Goal: Information Seeking & Learning: Learn about a topic

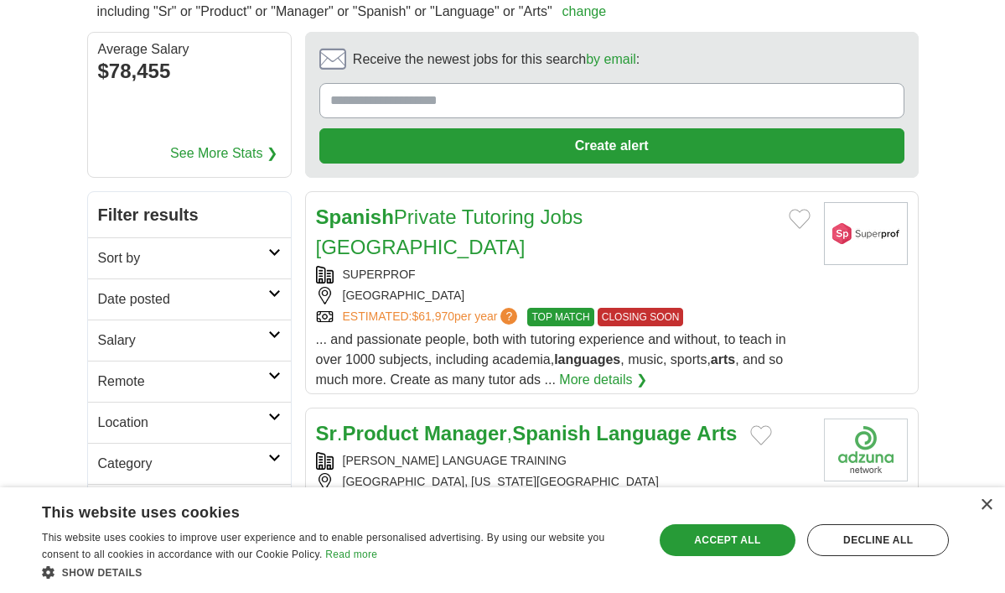
scroll to position [163, 0]
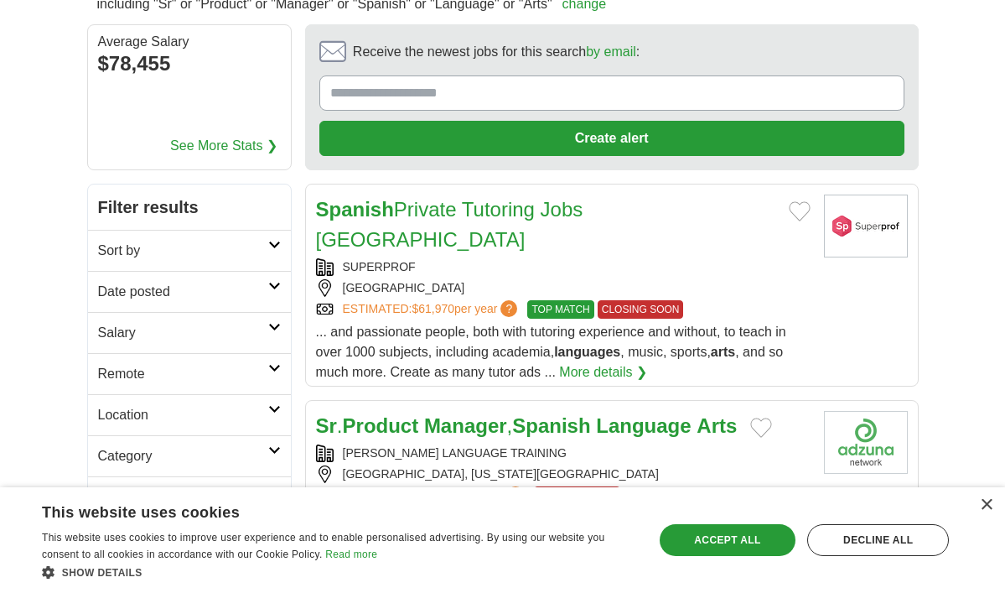
click at [397, 203] on link "Spanish Private Tutoring Jobs Providence" at bounding box center [449, 224] width 267 height 53
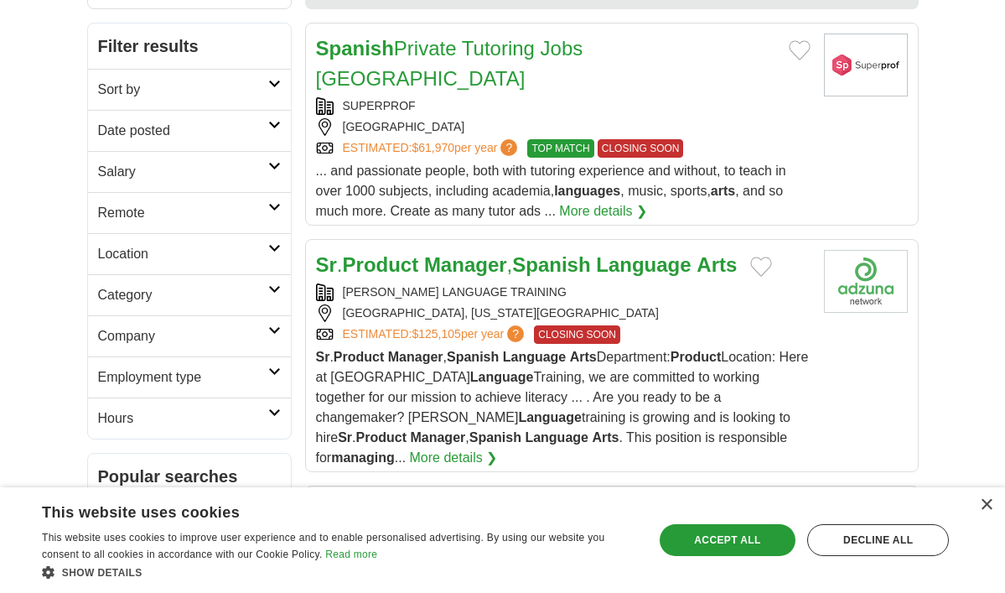
scroll to position [324, 0]
click at [433, 56] on link "Spanish Private Tutoring Jobs Providence" at bounding box center [449, 63] width 267 height 53
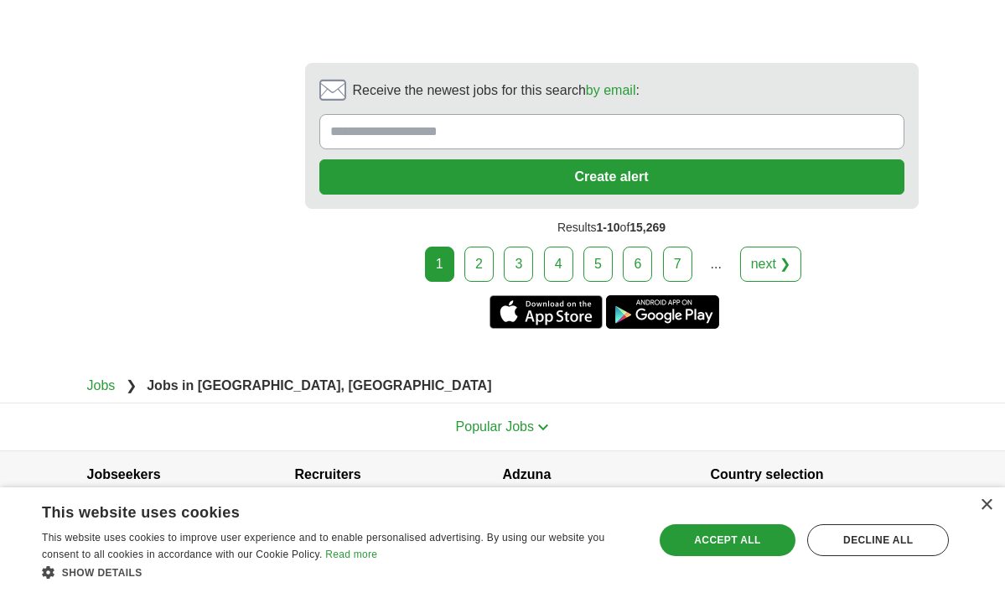
scroll to position [3644, 0]
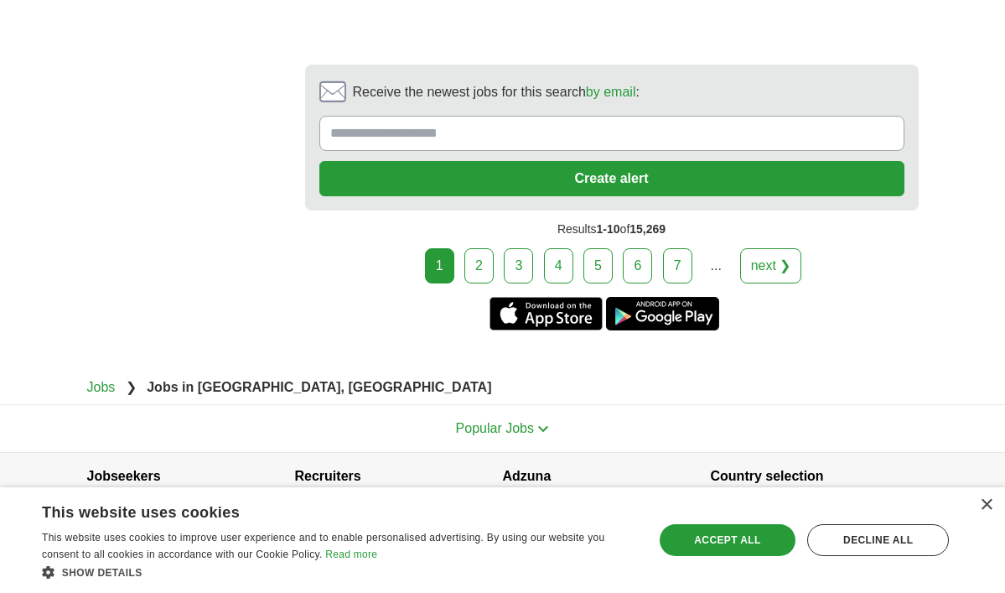
click at [480, 248] on link "2" at bounding box center [479, 265] width 29 height 35
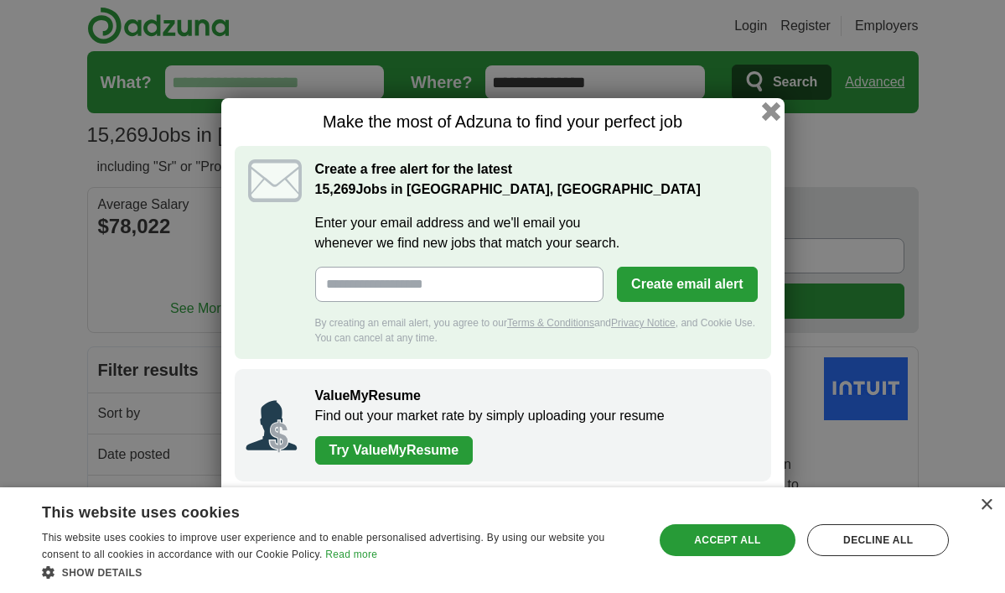
click at [766, 108] on button "button" at bounding box center [770, 111] width 18 height 18
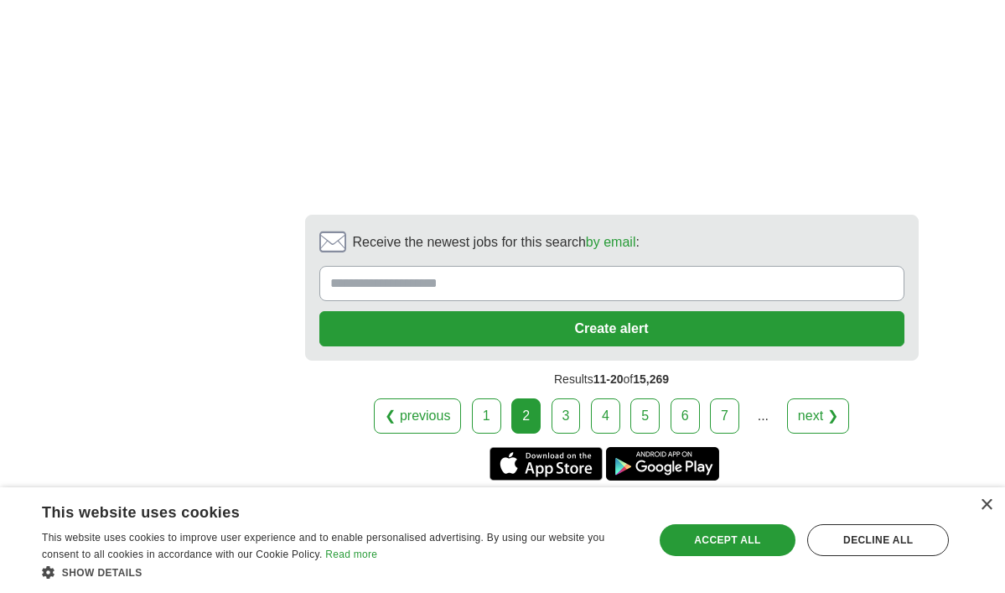
scroll to position [3543, 0]
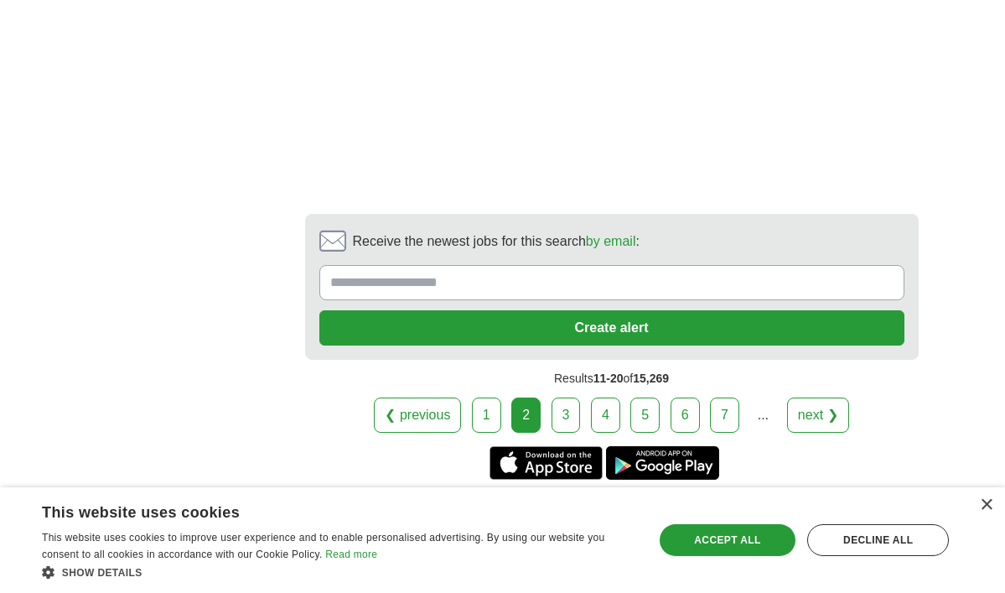
click at [574, 397] on link "3" at bounding box center [566, 414] width 29 height 35
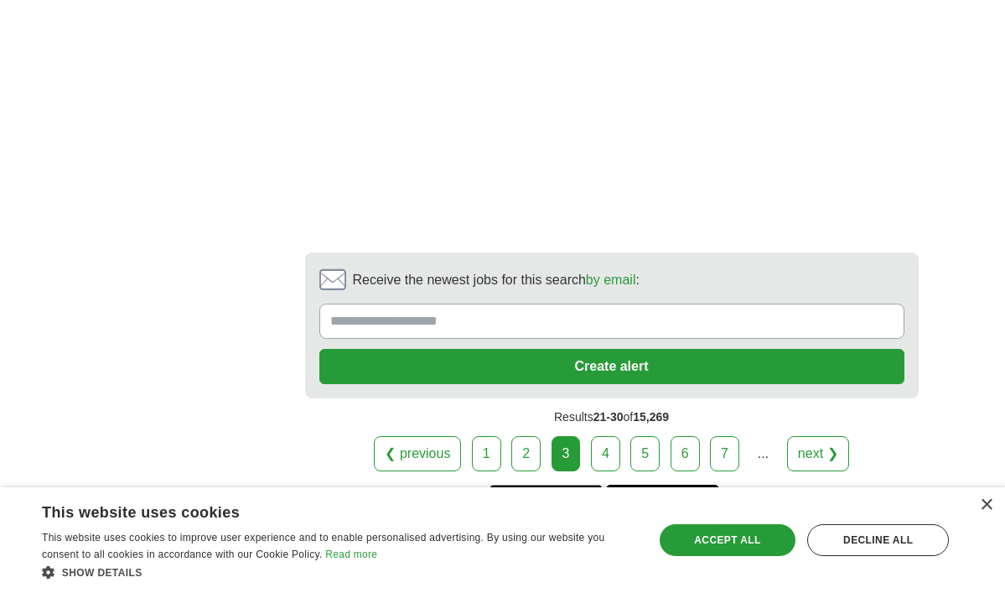
scroll to position [3520, 0]
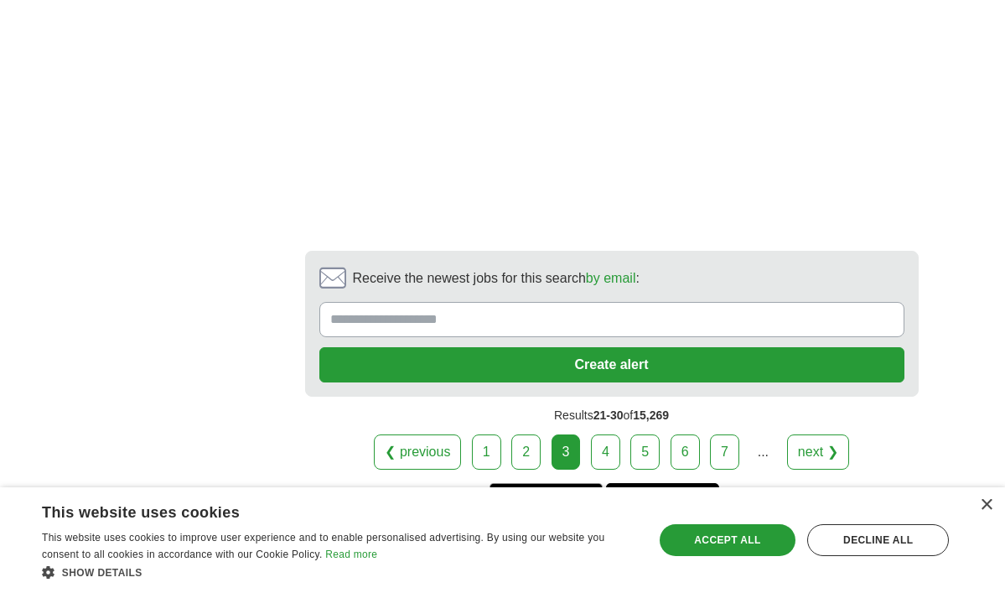
click at [603, 434] on link "4" at bounding box center [605, 451] width 29 height 35
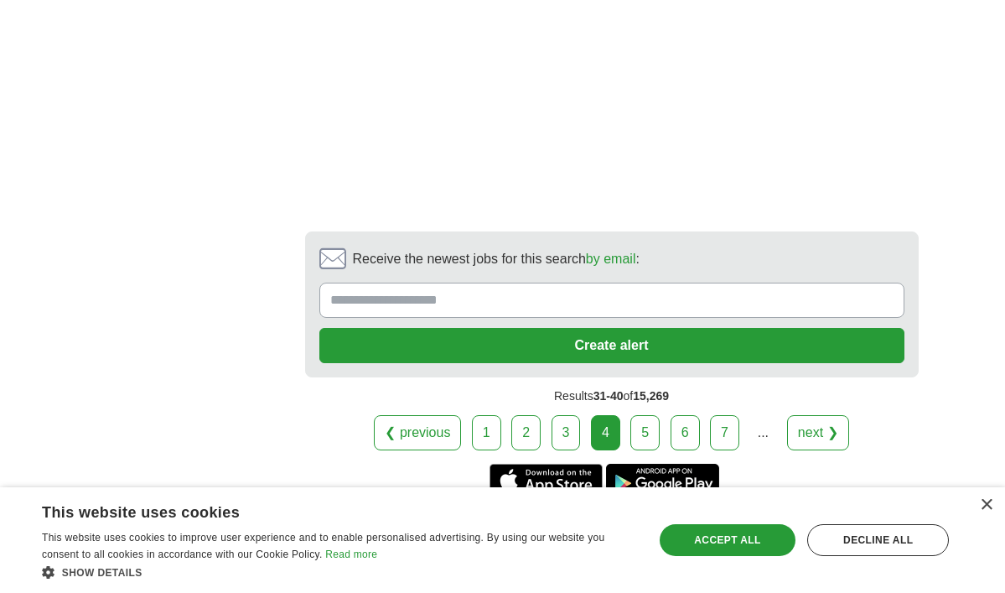
scroll to position [3382, 0]
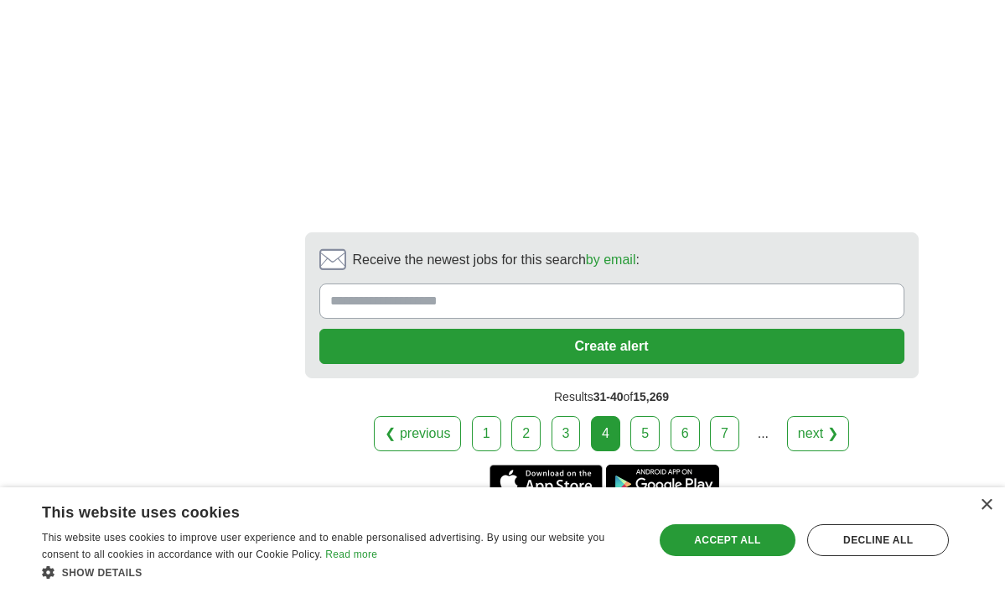
click at [643, 451] on link "5" at bounding box center [645, 433] width 29 height 35
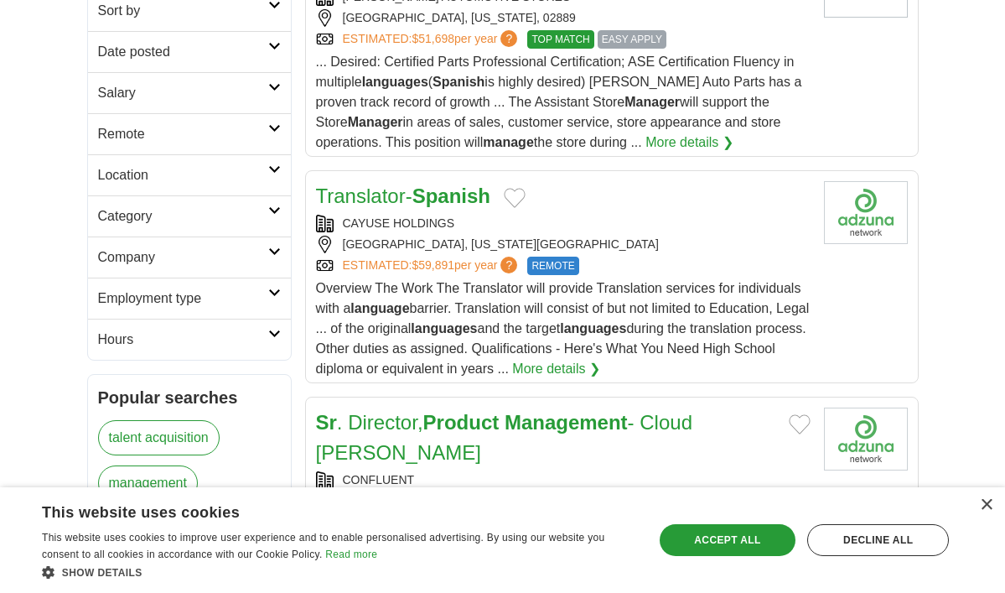
scroll to position [399, 0]
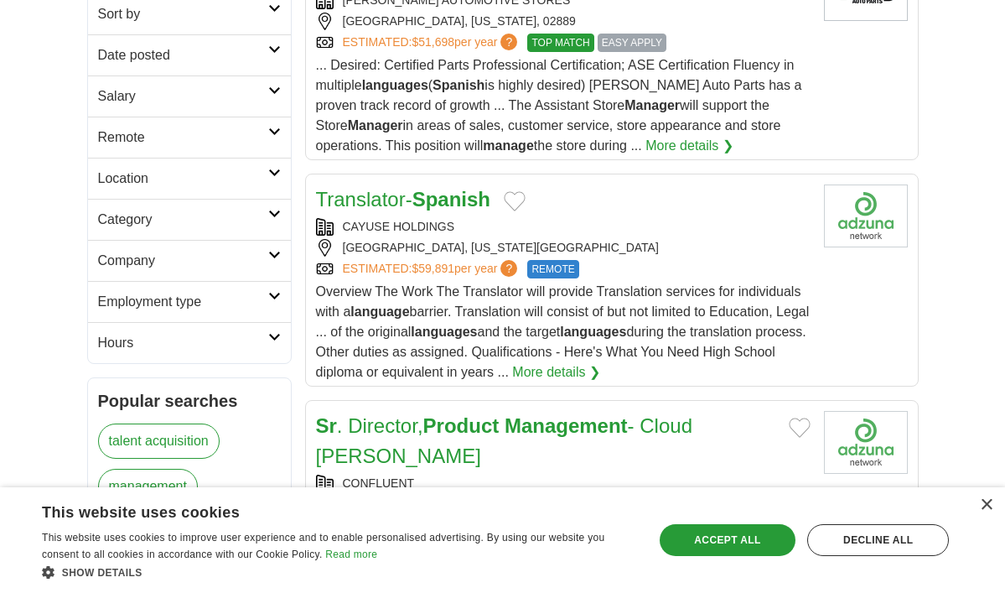
click at [396, 231] on div "CAYUSE HOLDINGS" at bounding box center [563, 227] width 495 height 18
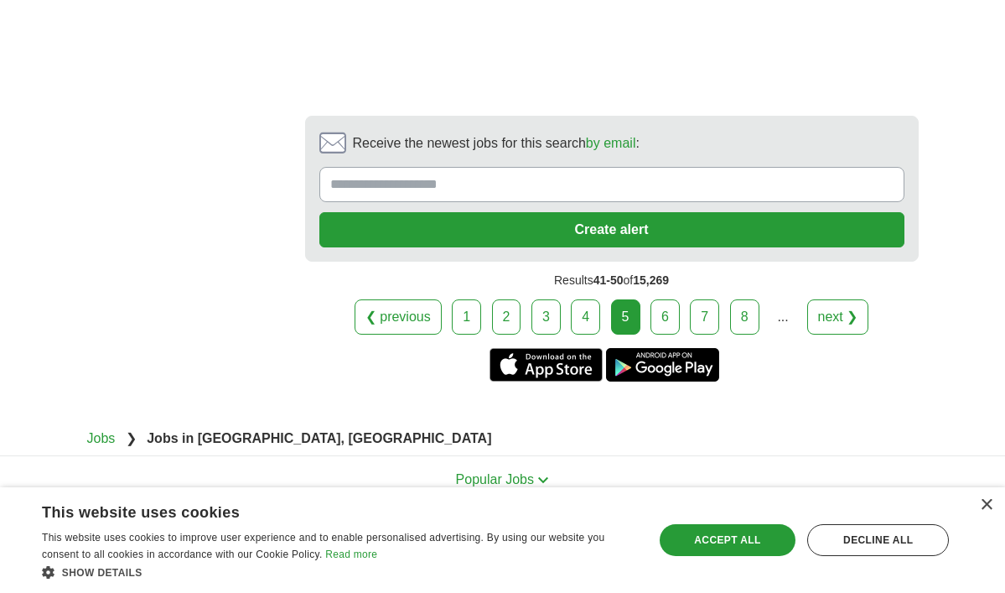
scroll to position [3800, 0]
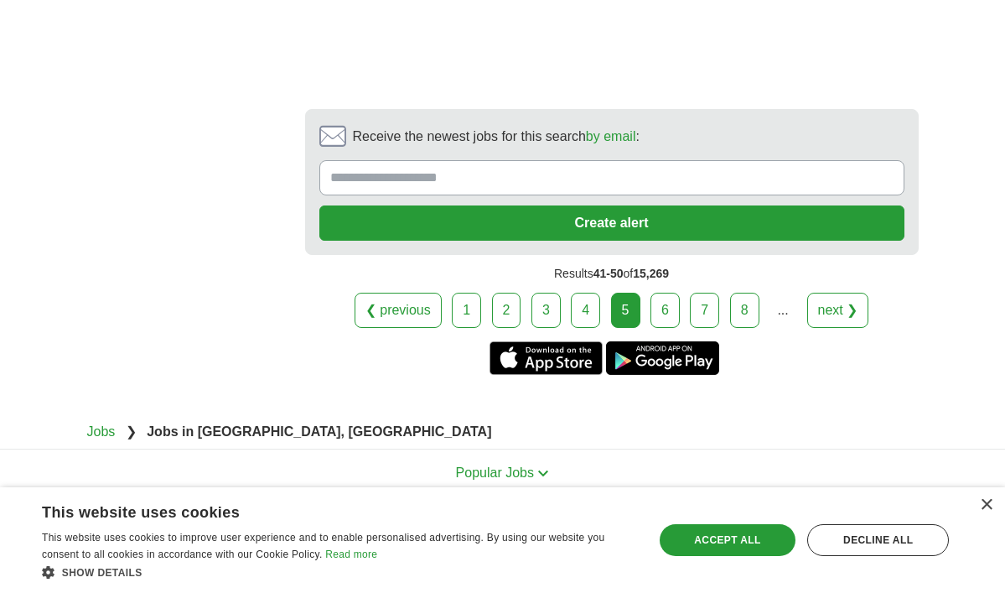
click at [665, 293] on link "6" at bounding box center [665, 310] width 29 height 35
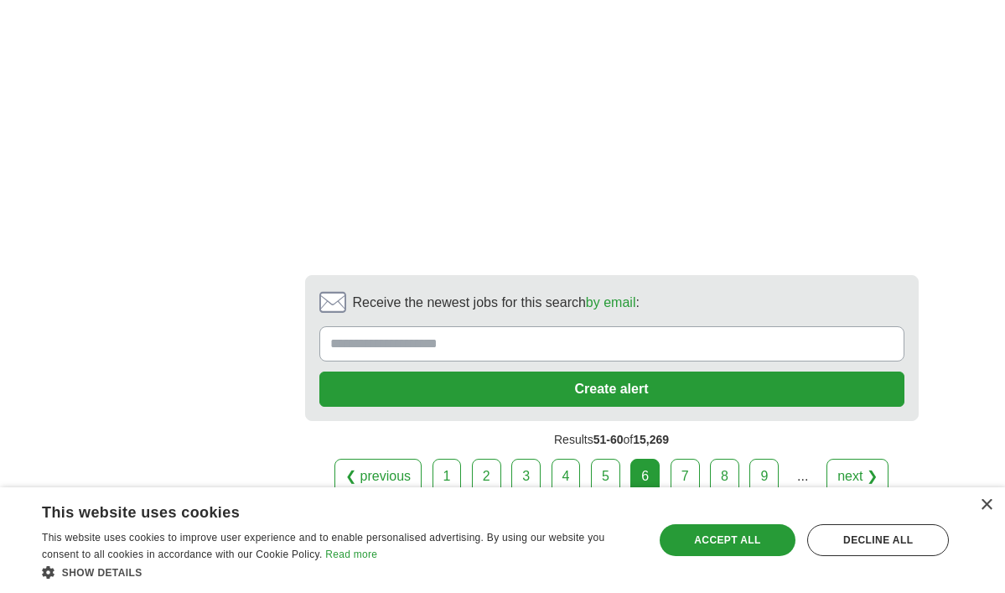
scroll to position [3426, 0]
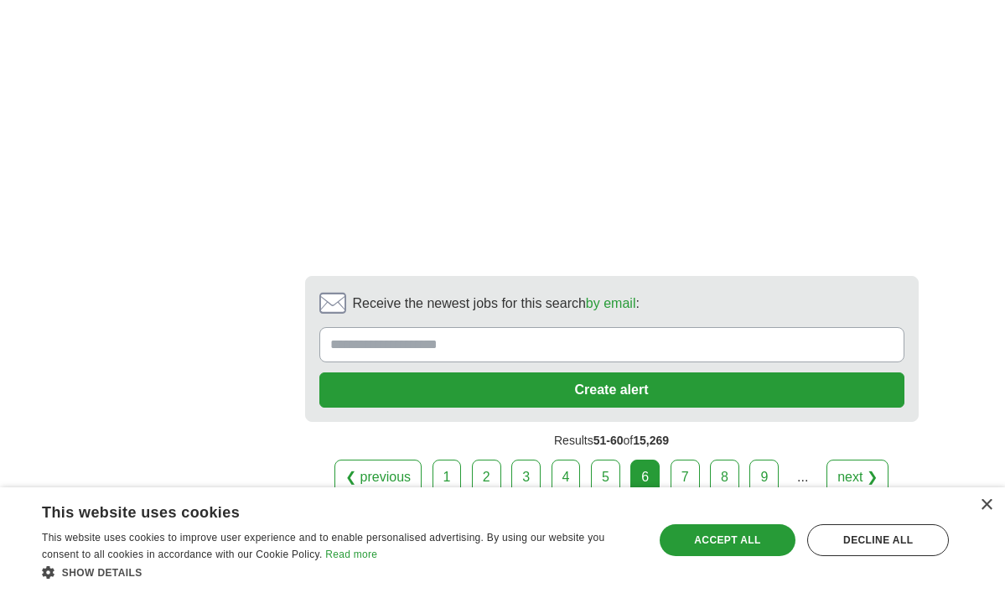
click at [683, 459] on link "7" at bounding box center [685, 476] width 29 height 35
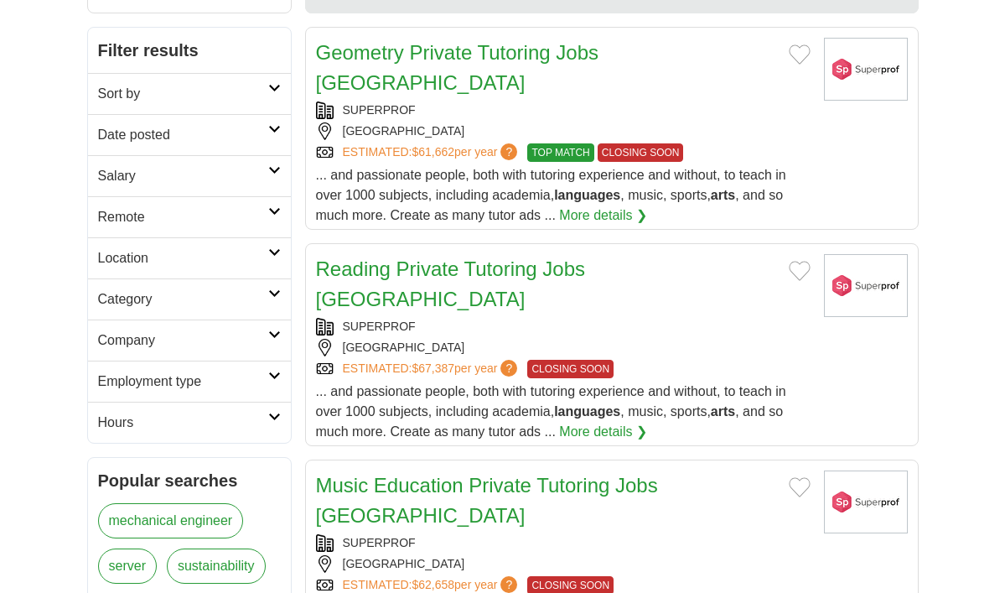
scroll to position [324, 0]
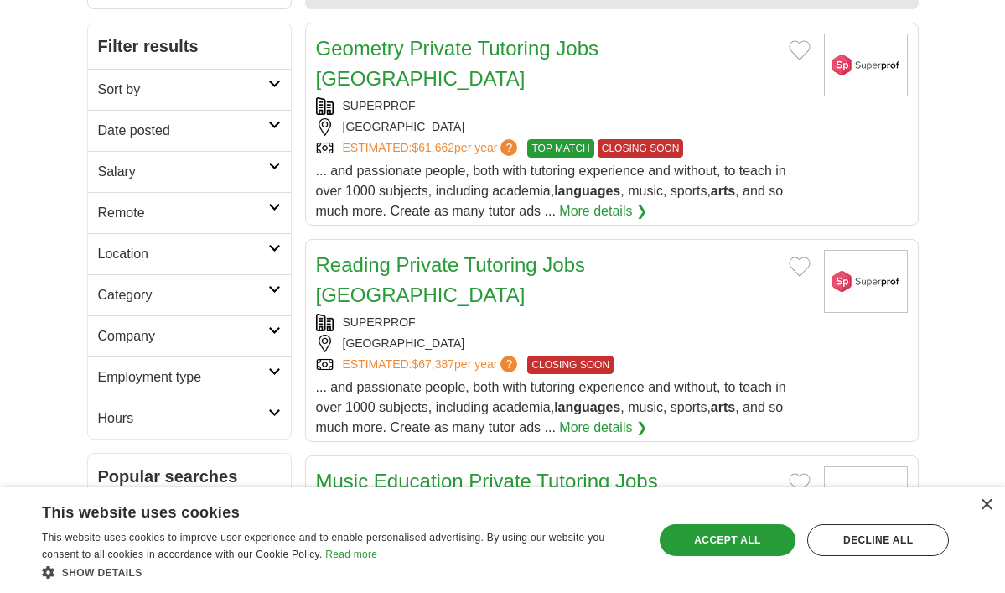
click at [530, 335] on div "[GEOGRAPHIC_DATA]" at bounding box center [563, 344] width 495 height 18
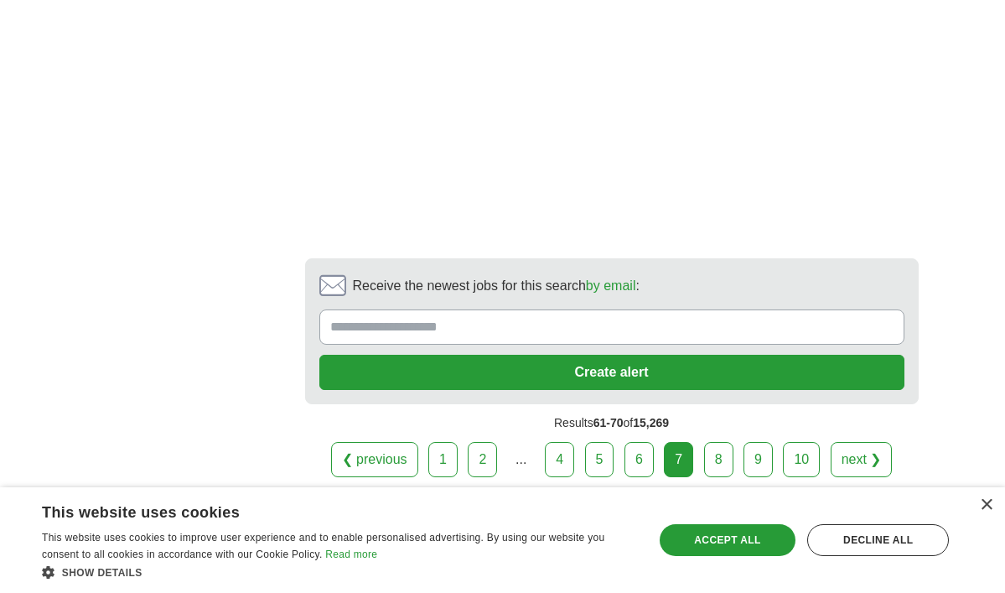
scroll to position [3417, 0]
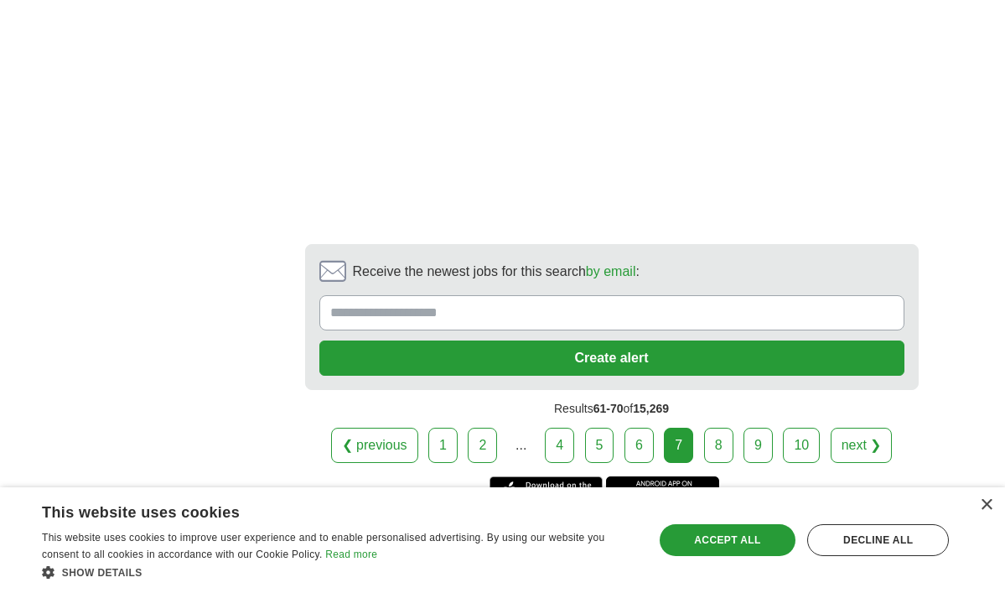
click at [715, 428] on link "8" at bounding box center [718, 445] width 29 height 35
